Goal: Purchase product/service

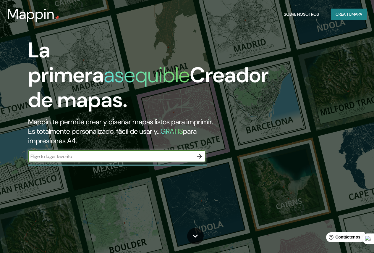
click at [149, 160] on input "text" at bounding box center [111, 156] width 166 height 7
type input "tipuro, [PERSON_NAME], [GEOGRAPHIC_DATA]"
click at [198, 160] on icon "button" at bounding box center [199, 156] width 7 height 7
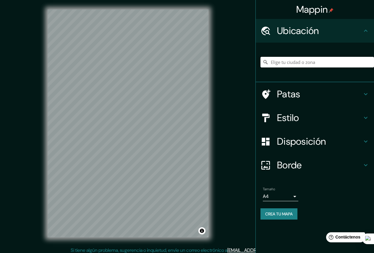
click at [281, 59] on input "Elige tu ciudad o zona" at bounding box center [317, 62] width 114 height 11
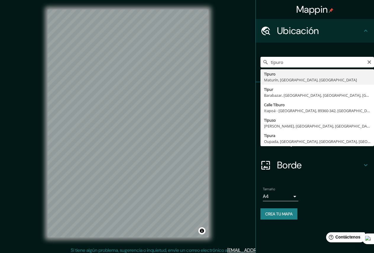
type input "Tipuro, Maturín, [GEOGRAPHIC_DATA], [GEOGRAPHIC_DATA]"
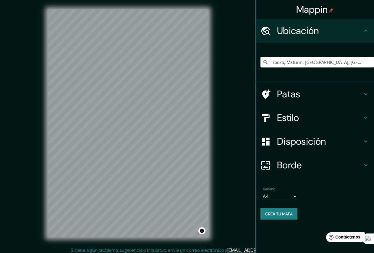
click at [300, 141] on font "Disposición" at bounding box center [301, 141] width 49 height 12
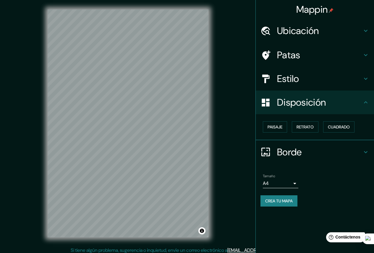
click at [304, 147] on h4 "Borde" at bounding box center [319, 152] width 85 height 12
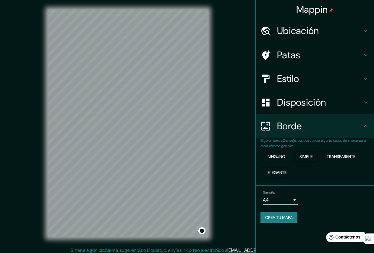
click at [310, 156] on font "Simple" at bounding box center [306, 156] width 13 height 5
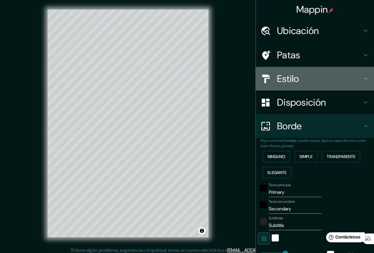
click at [301, 83] on h4 "Estilo" at bounding box center [319, 79] width 85 height 12
type input "218"
type input "44"
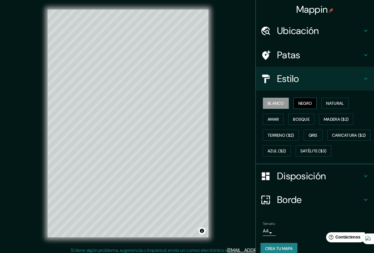
click at [308, 101] on font "Negro" at bounding box center [305, 103] width 14 height 5
click at [331, 102] on font "Natural" at bounding box center [335, 103] width 18 height 5
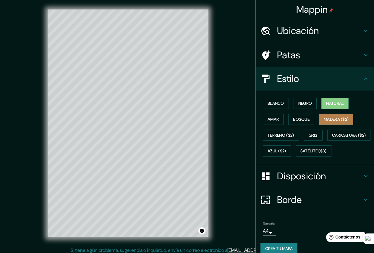
click at [319, 122] on button "Madera ($2)" at bounding box center [336, 119] width 34 height 11
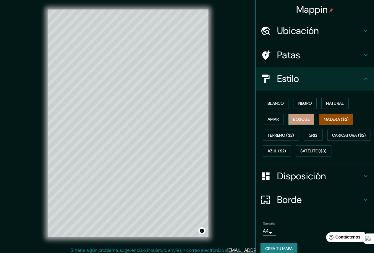
click at [294, 121] on font "Bosque" at bounding box center [301, 118] width 17 height 5
click at [313, 134] on font "Gris" at bounding box center [313, 134] width 9 height 5
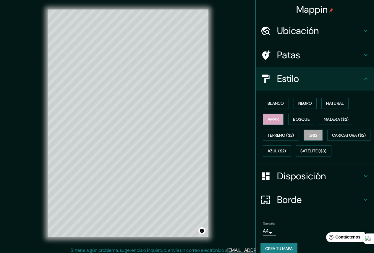
click at [278, 120] on button "Amar" at bounding box center [273, 119] width 21 height 11
click at [268, 107] on button "Blanco" at bounding box center [276, 103] width 26 height 11
click at [318, 56] on h4 "Patas" at bounding box center [319, 55] width 85 height 12
type input "218"
type input "44"
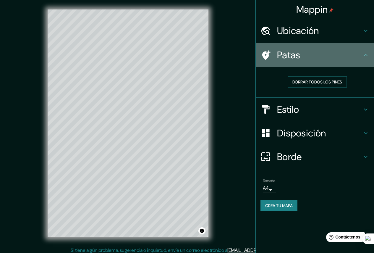
click at [318, 56] on h4 "Patas" at bounding box center [319, 55] width 85 height 12
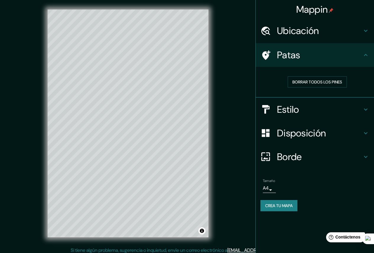
click at [306, 151] on h4 "Borde" at bounding box center [319, 157] width 85 height 12
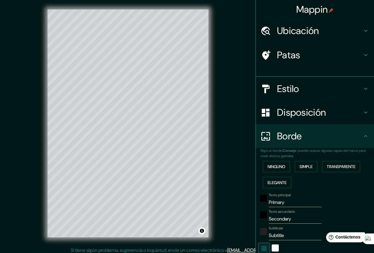
type input "218"
type input "44"
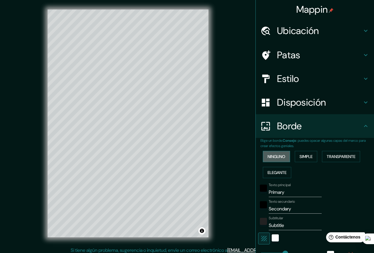
click at [274, 156] on font "Ninguno" at bounding box center [277, 156] width 18 height 5
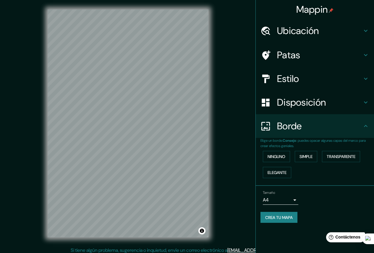
click at [308, 104] on font "Disposición" at bounding box center [301, 102] width 49 height 12
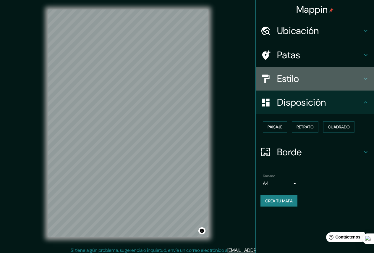
click at [277, 83] on font "Estilo" at bounding box center [288, 78] width 22 height 12
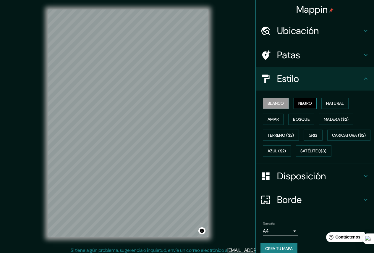
click at [303, 105] on font "Negro" at bounding box center [305, 103] width 14 height 5
click at [271, 121] on font "Amar" at bounding box center [273, 118] width 11 height 5
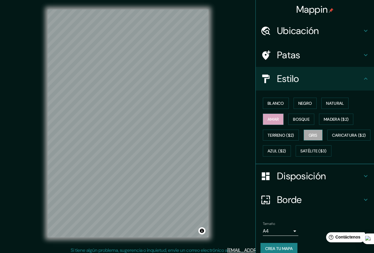
click at [316, 135] on button "Gris" at bounding box center [313, 134] width 19 height 11
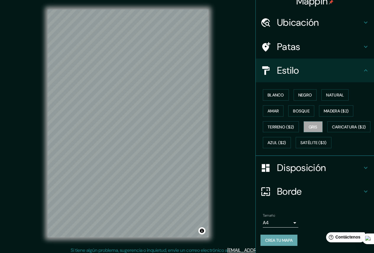
click at [281, 238] on font "Crea tu mapa" at bounding box center [278, 239] width 27 height 5
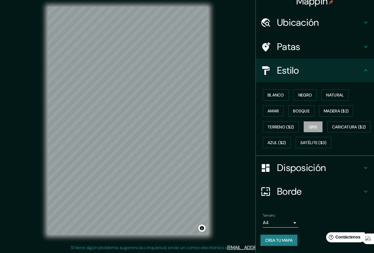
scroll to position [3, 0]
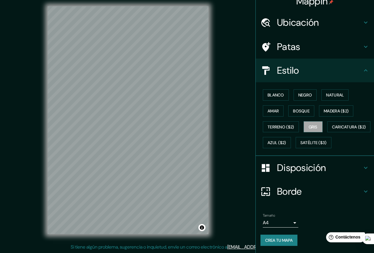
click at [280, 243] on font "Crea tu mapa" at bounding box center [278, 240] width 27 height 8
click at [289, 224] on body "Mappin Ubicación Tipuro, Maturín, [GEOGRAPHIC_DATA], [GEOGRAPHIC_DATA] Patas Es…" at bounding box center [187, 123] width 374 height 253
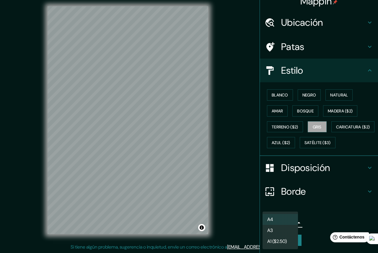
click at [289, 224] on li "A4" at bounding box center [280, 219] width 35 height 11
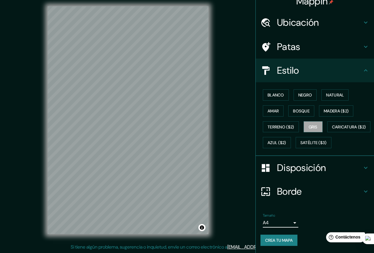
click at [287, 242] on font "Crea tu mapa" at bounding box center [278, 239] width 27 height 5
click at [141, 101] on div at bounding box center [141, 101] width 5 height 5
click at [149, 89] on div at bounding box center [149, 87] width 5 height 5
click at [281, 237] on font "Crea tu mapa" at bounding box center [278, 240] width 27 height 8
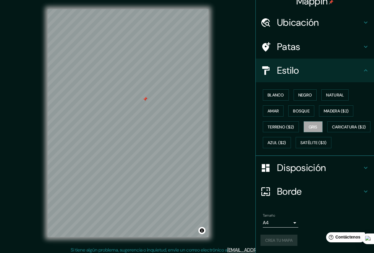
scroll to position [0, 0]
click at [202, 231] on button "Activar o desactivar atribución" at bounding box center [201, 230] width 7 height 7
click at [145, 100] on div at bounding box center [145, 99] width 5 height 5
click at [272, 105] on button "Amar" at bounding box center [273, 110] width 21 height 11
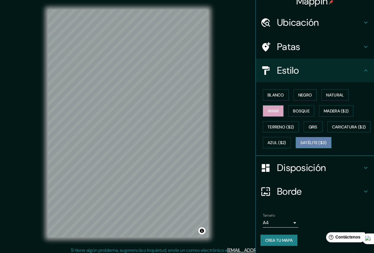
click at [296, 147] on button "Satélite ($3)" at bounding box center [314, 142] width 36 height 11
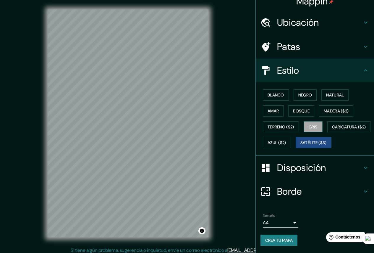
click at [306, 121] on button "Gris" at bounding box center [313, 126] width 19 height 11
